Goal: Download file/media

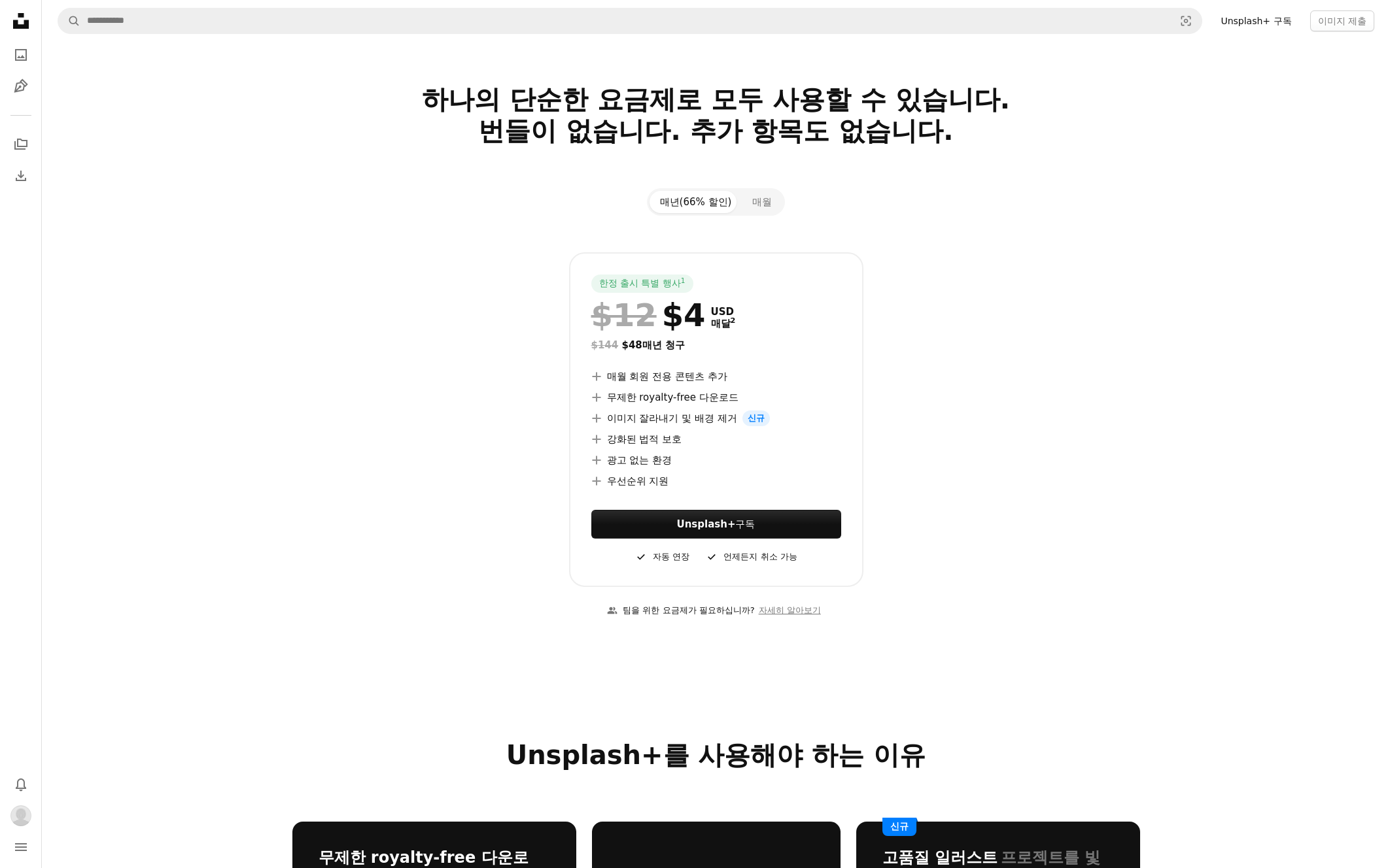
click at [25, 15] on icon "Unsplash logo Unsplash 홈" at bounding box center [21, 21] width 27 height 27
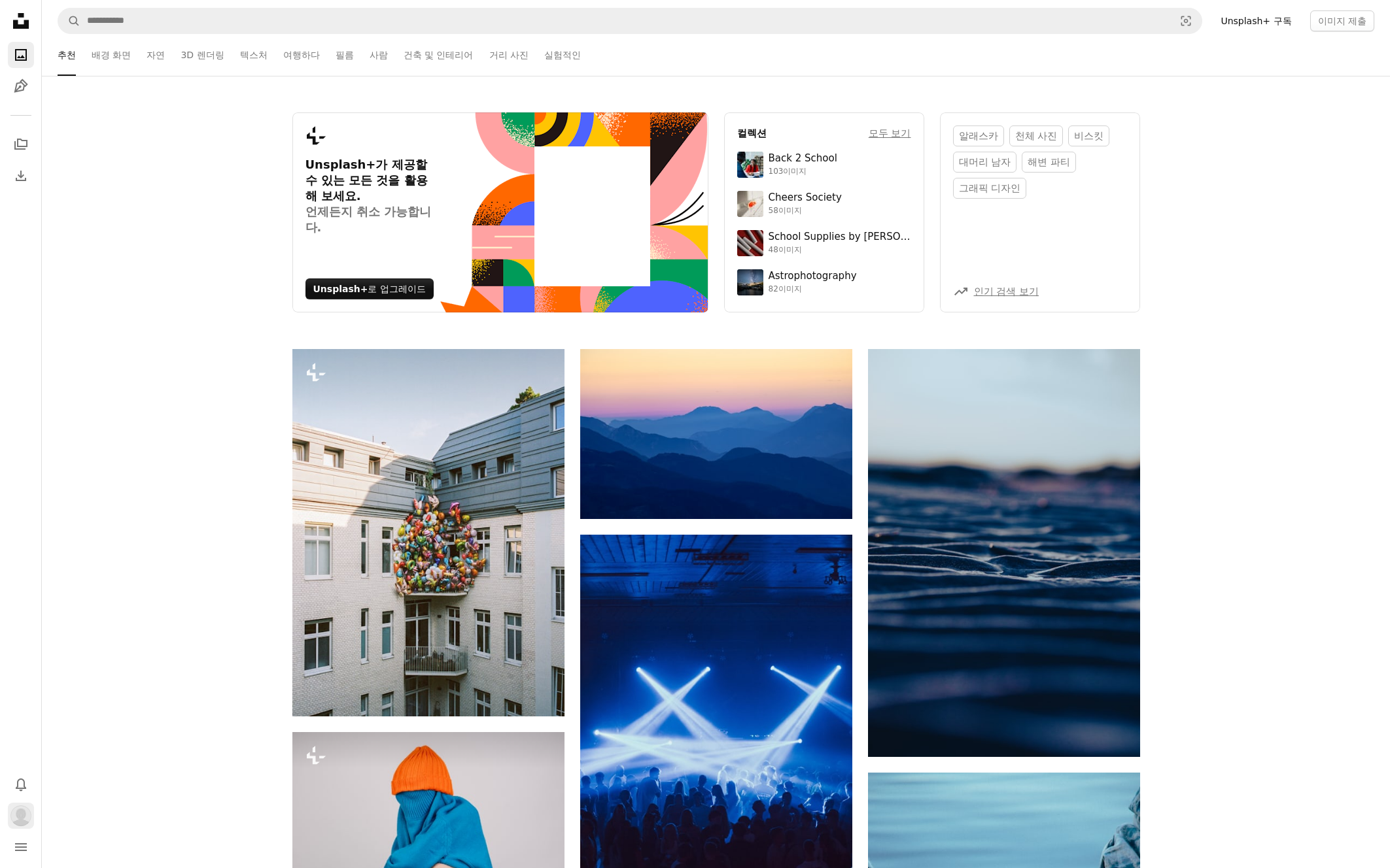
click at [19, 828] on button "프로필" at bounding box center [21, 816] width 27 height 27
click at [73, 761] on link "통계" at bounding box center [105, 754] width 127 height 24
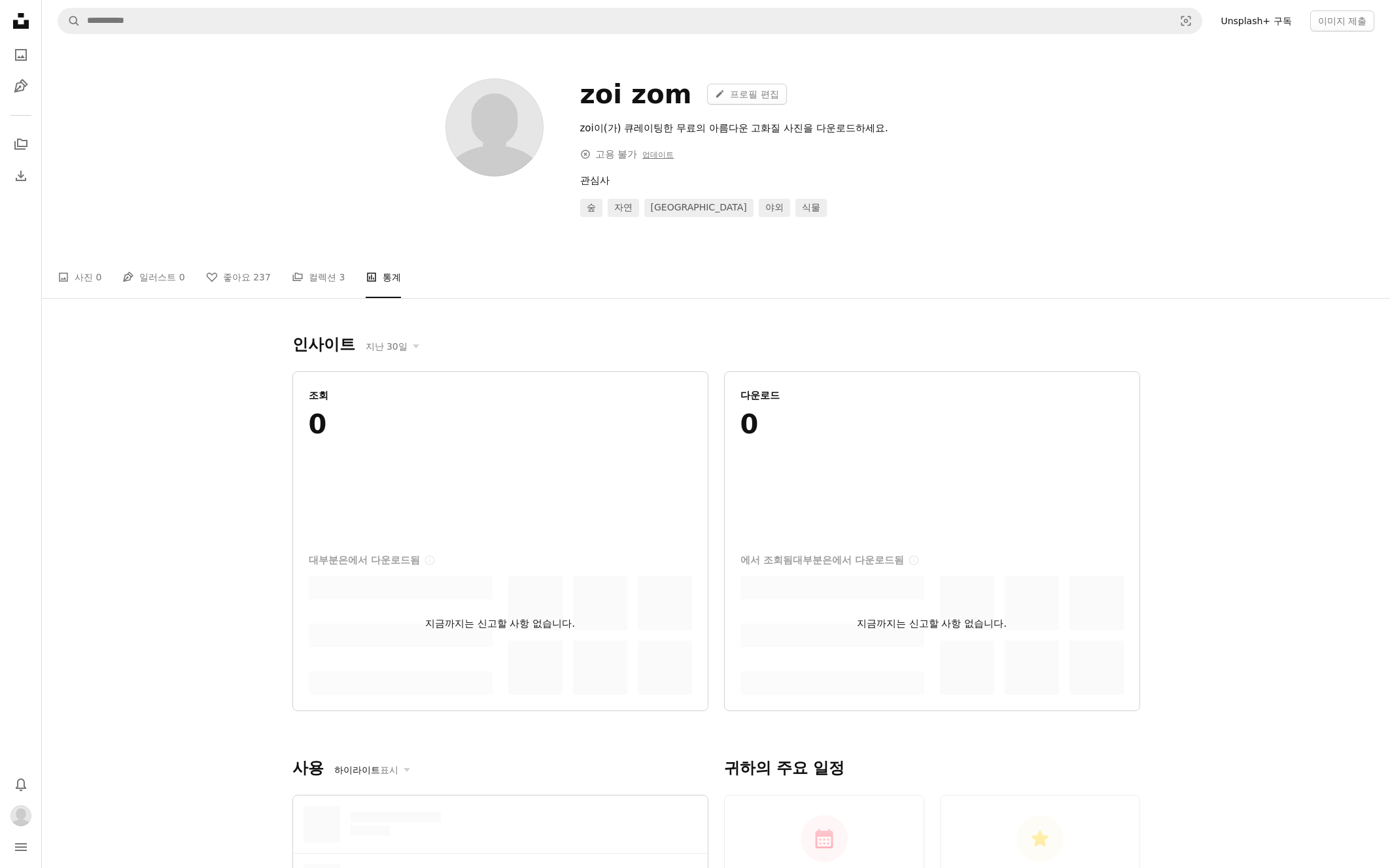
click at [263, 279] on ul "A photo 사진 0 Pen Tool 일러스트 0 A heart 좋아요 237 A stack of folders 컬렉션 3 Stats 통계" at bounding box center [716, 277] width 1316 height 42
click at [253, 279] on span "237" at bounding box center [261, 277] width 18 height 15
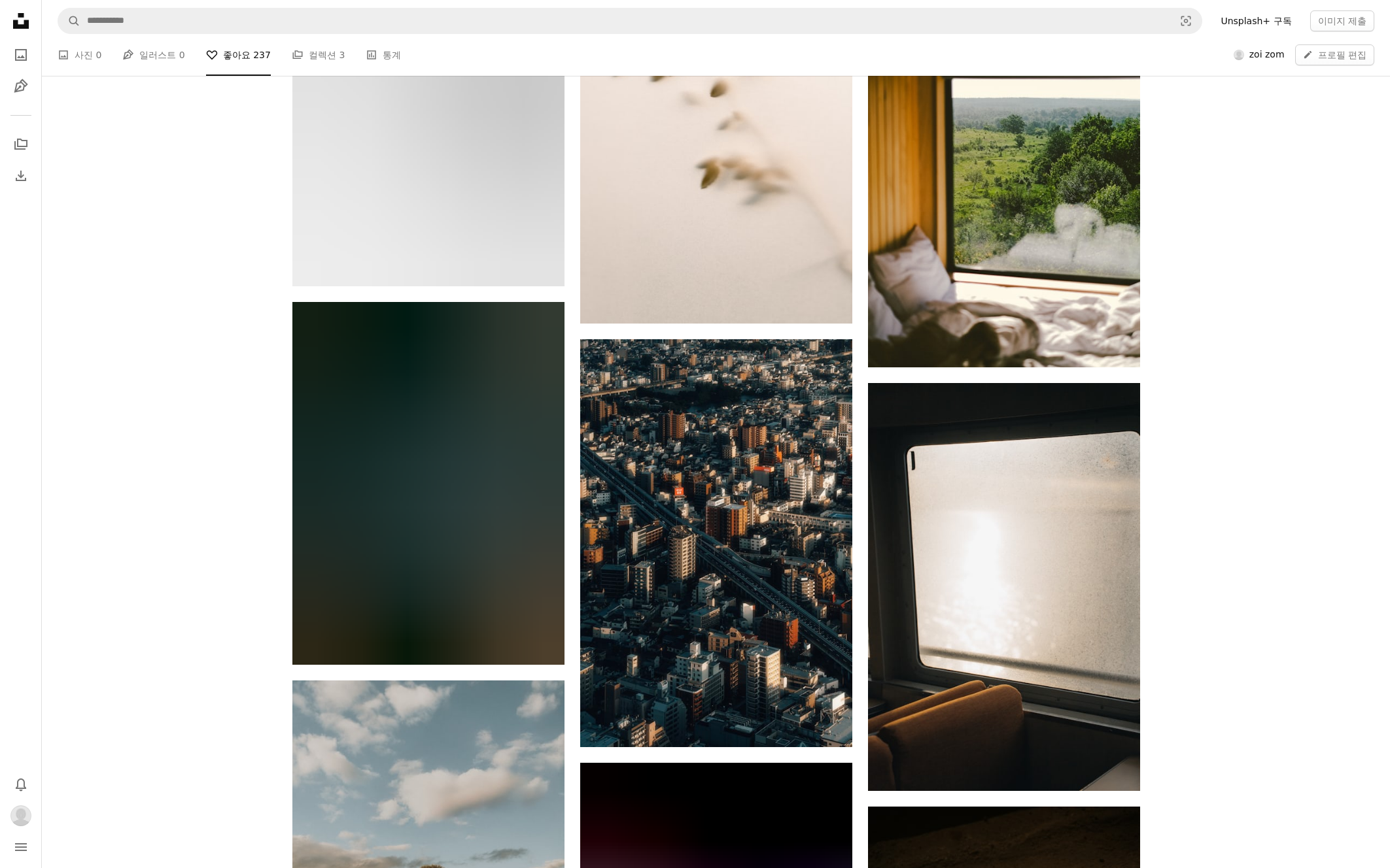
scroll to position [4832, 0]
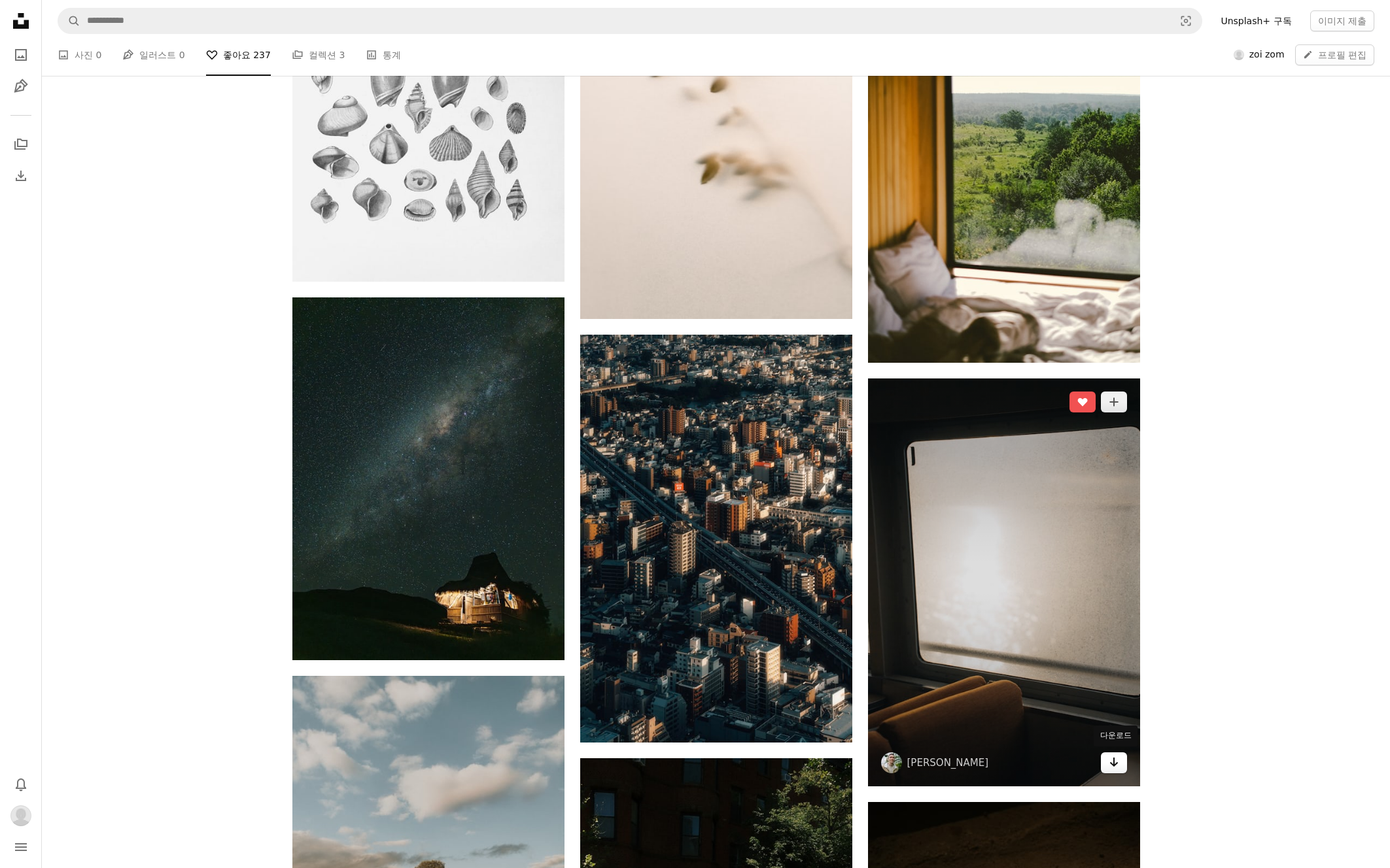
click at [1118, 761] on icon "Arrow pointing down" at bounding box center [1114, 763] width 11 height 16
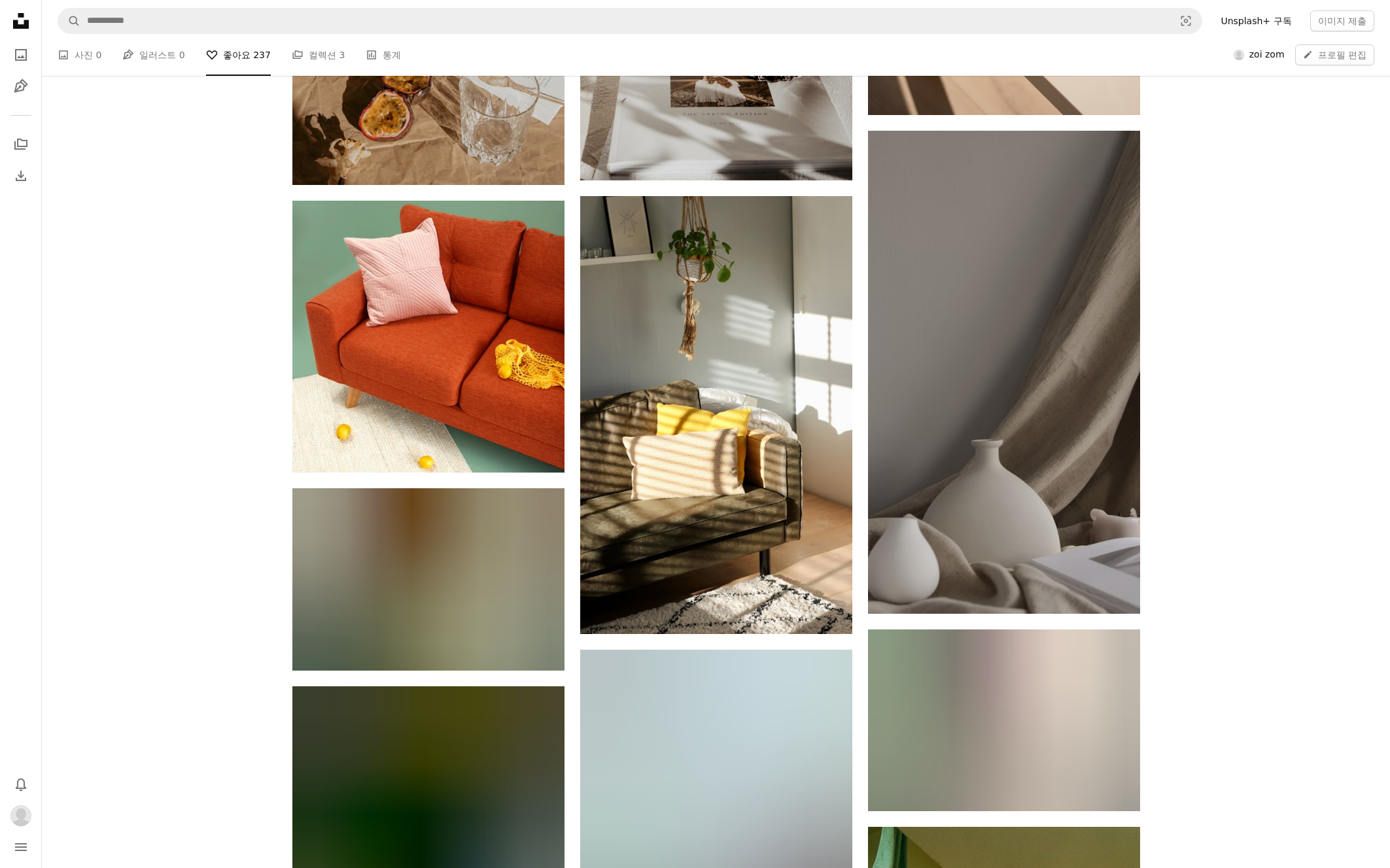
scroll to position [27909, 0]
